Goal: Find specific page/section: Find specific page/section

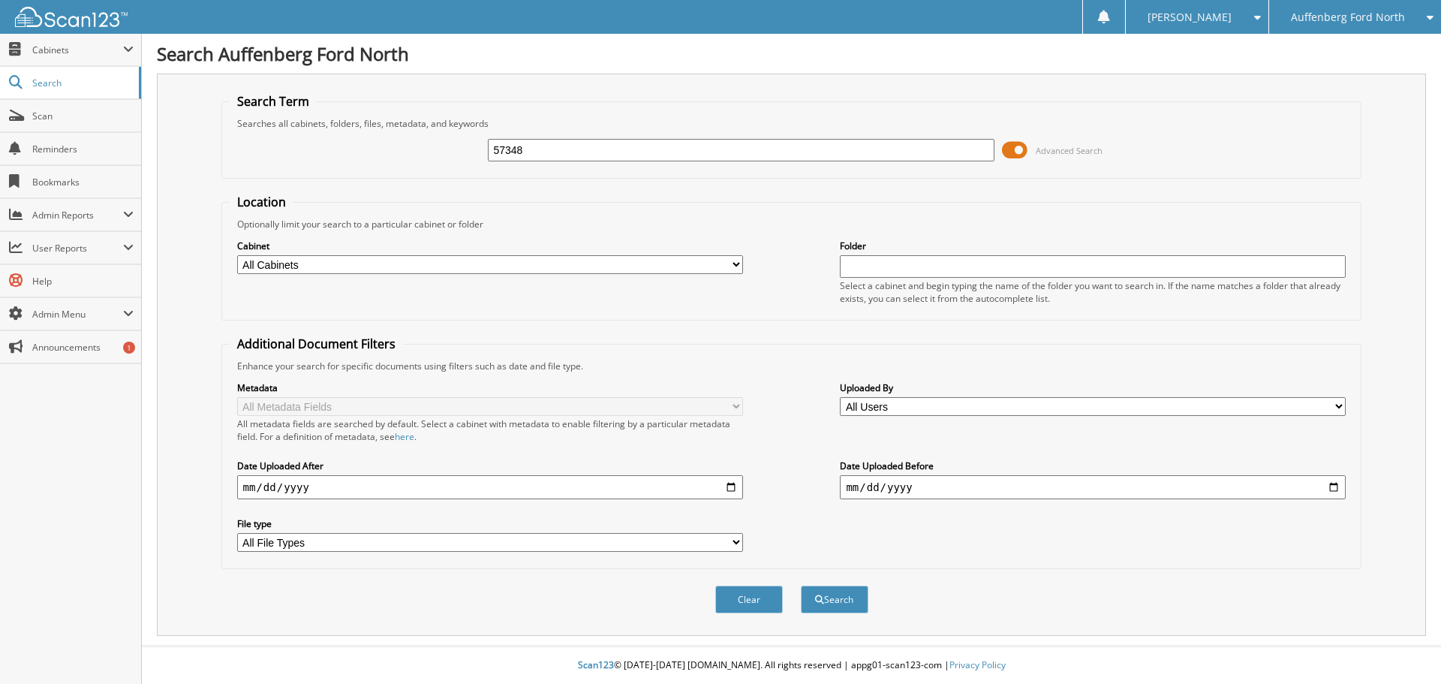
type input "57348"
click at [801, 585] on button "Search" at bounding box center [835, 599] width 68 height 28
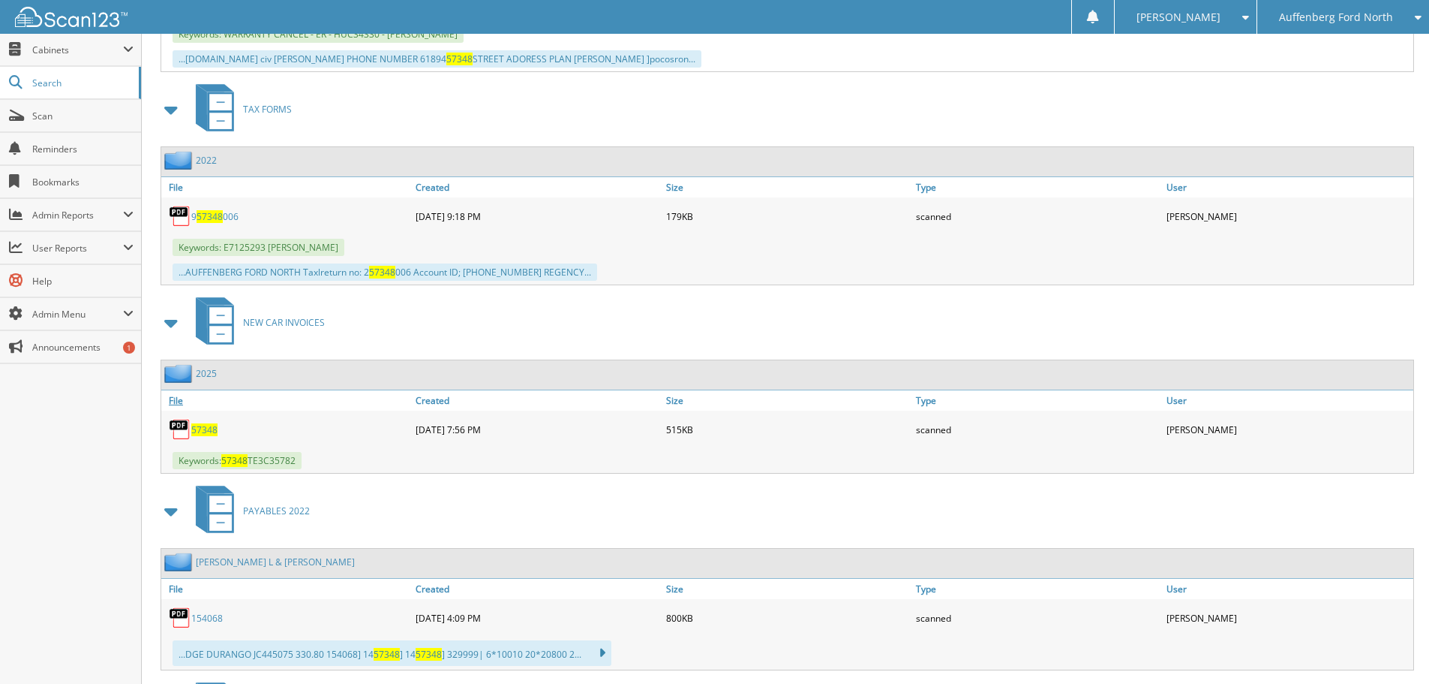
scroll to position [2326, 0]
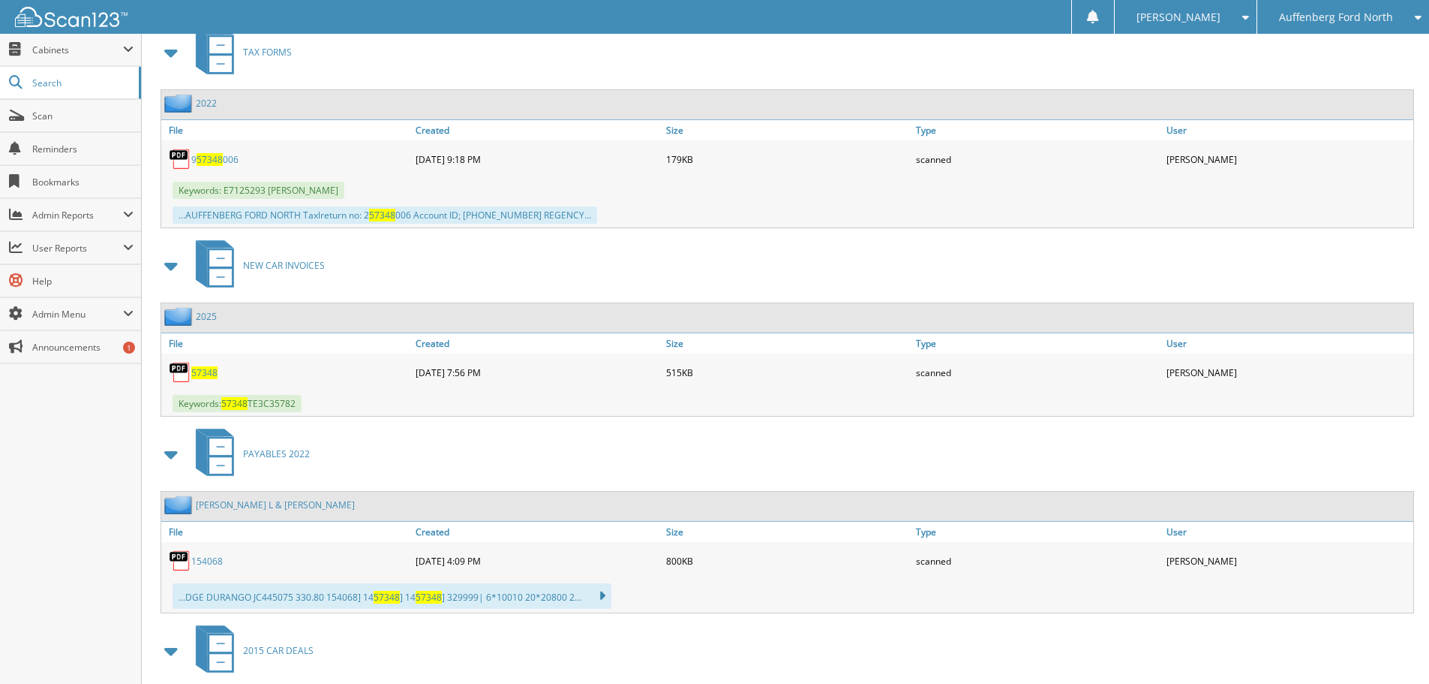
click at [206, 373] on span "57348" at bounding box center [204, 372] width 26 height 13
